Goal: Information Seeking & Learning: Learn about a topic

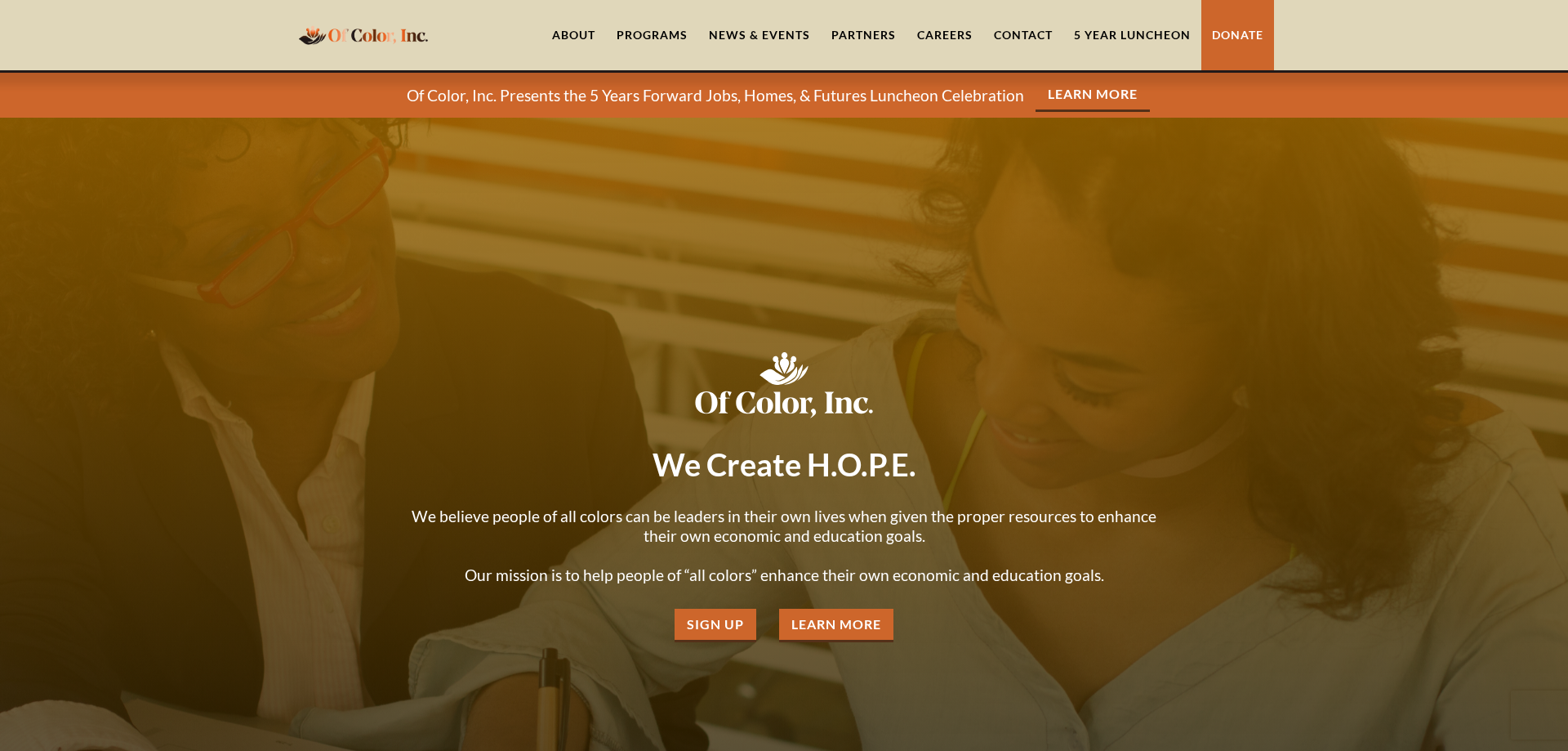
click at [571, 29] on link "About" at bounding box center [573, 35] width 65 height 70
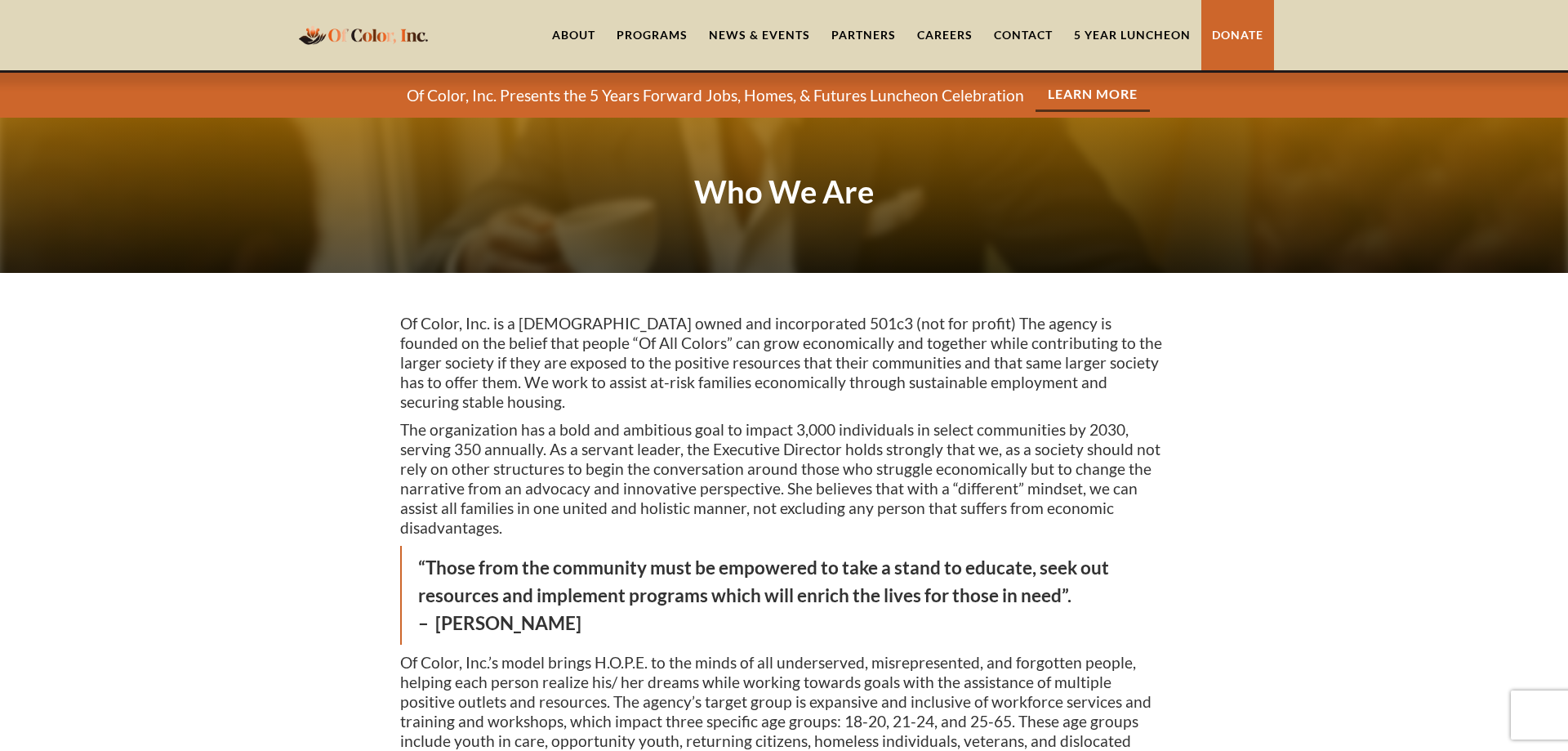
click at [878, 29] on link "Partners" at bounding box center [863, 35] width 85 height 70
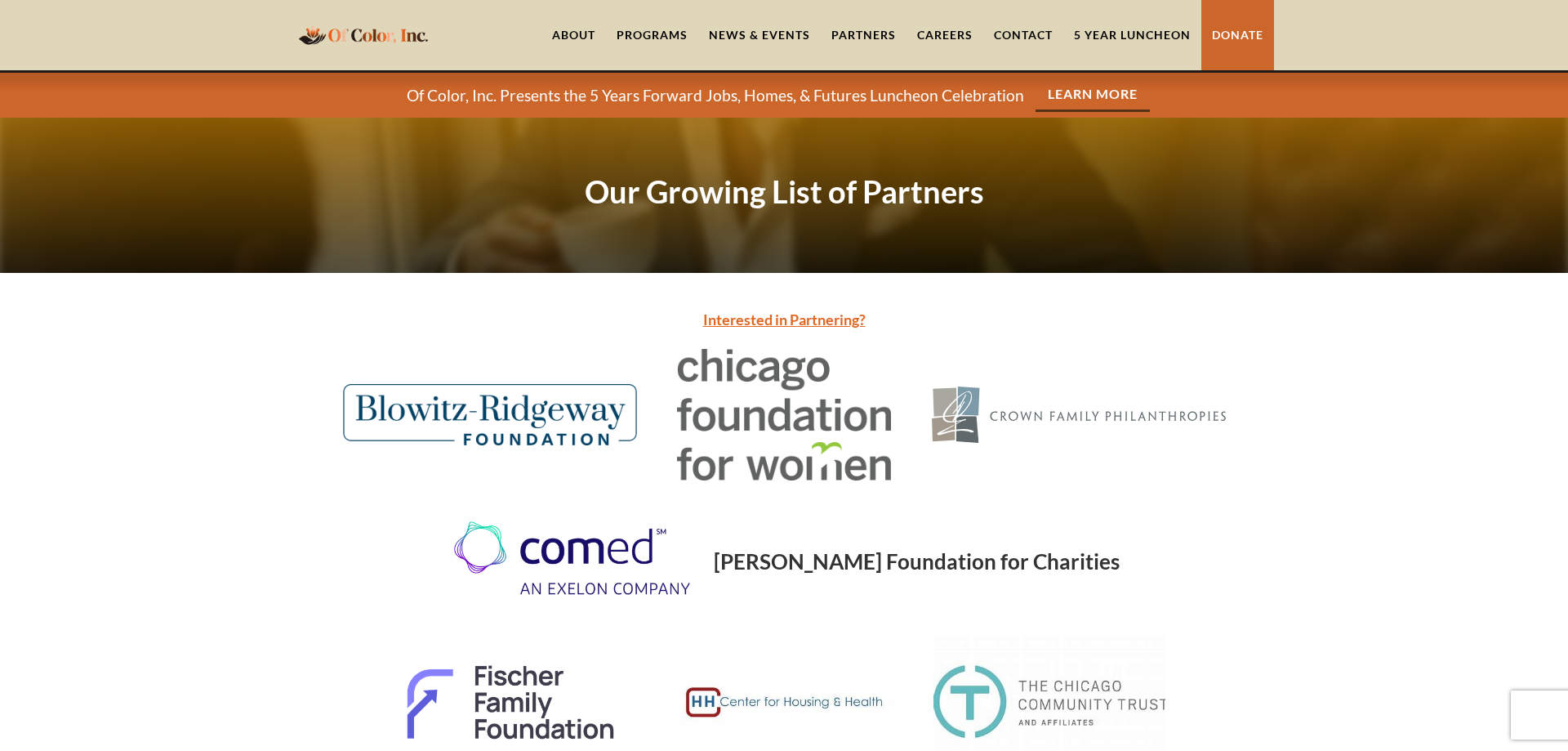
click at [616, 32] on div "Programs" at bounding box center [652, 35] width 92 height 70
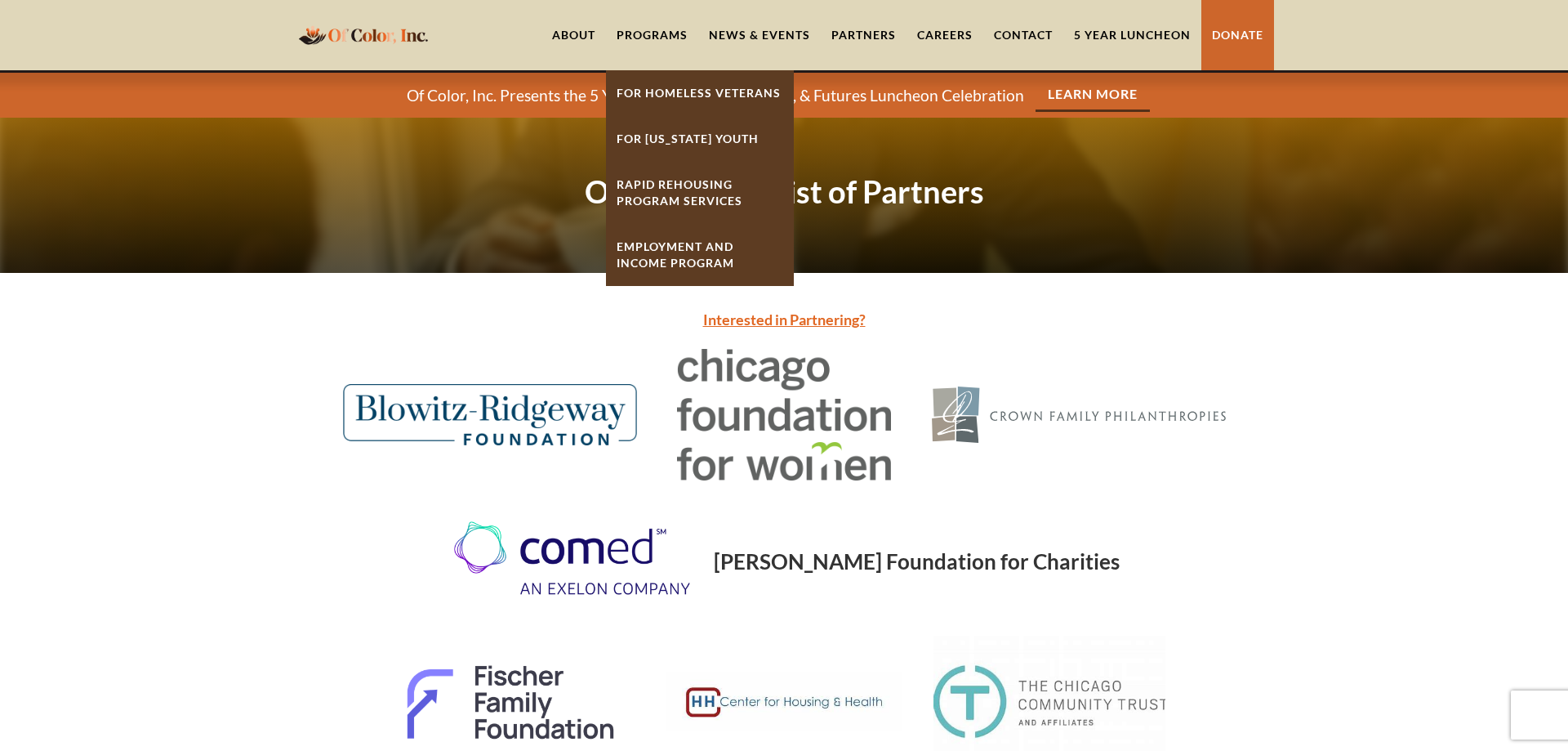
click at [643, 178] on strong "Rapid ReHousing Program Services" at bounding box center [679, 192] width 126 height 30
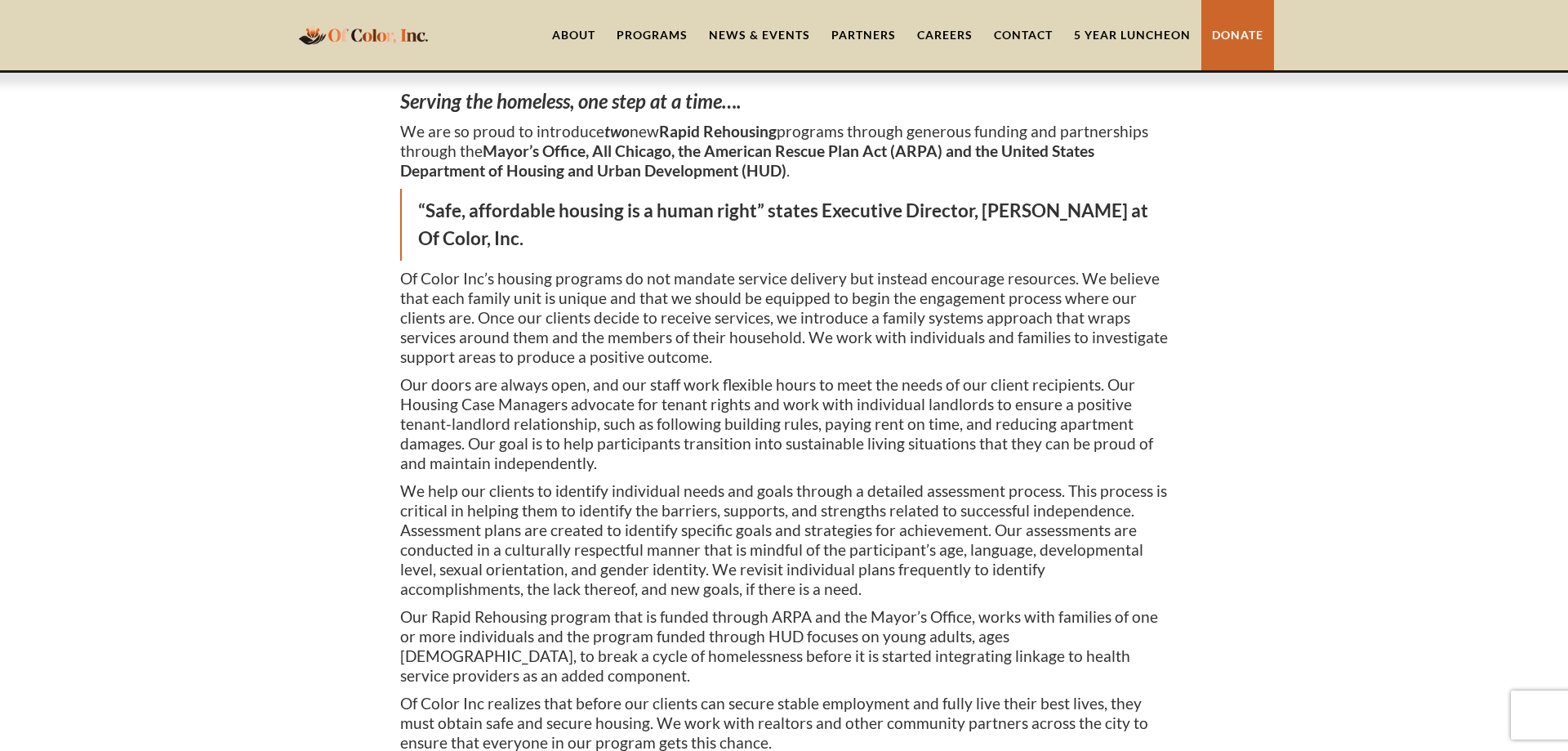
scroll to position [250, 0]
